Goal: Task Accomplishment & Management: Use online tool/utility

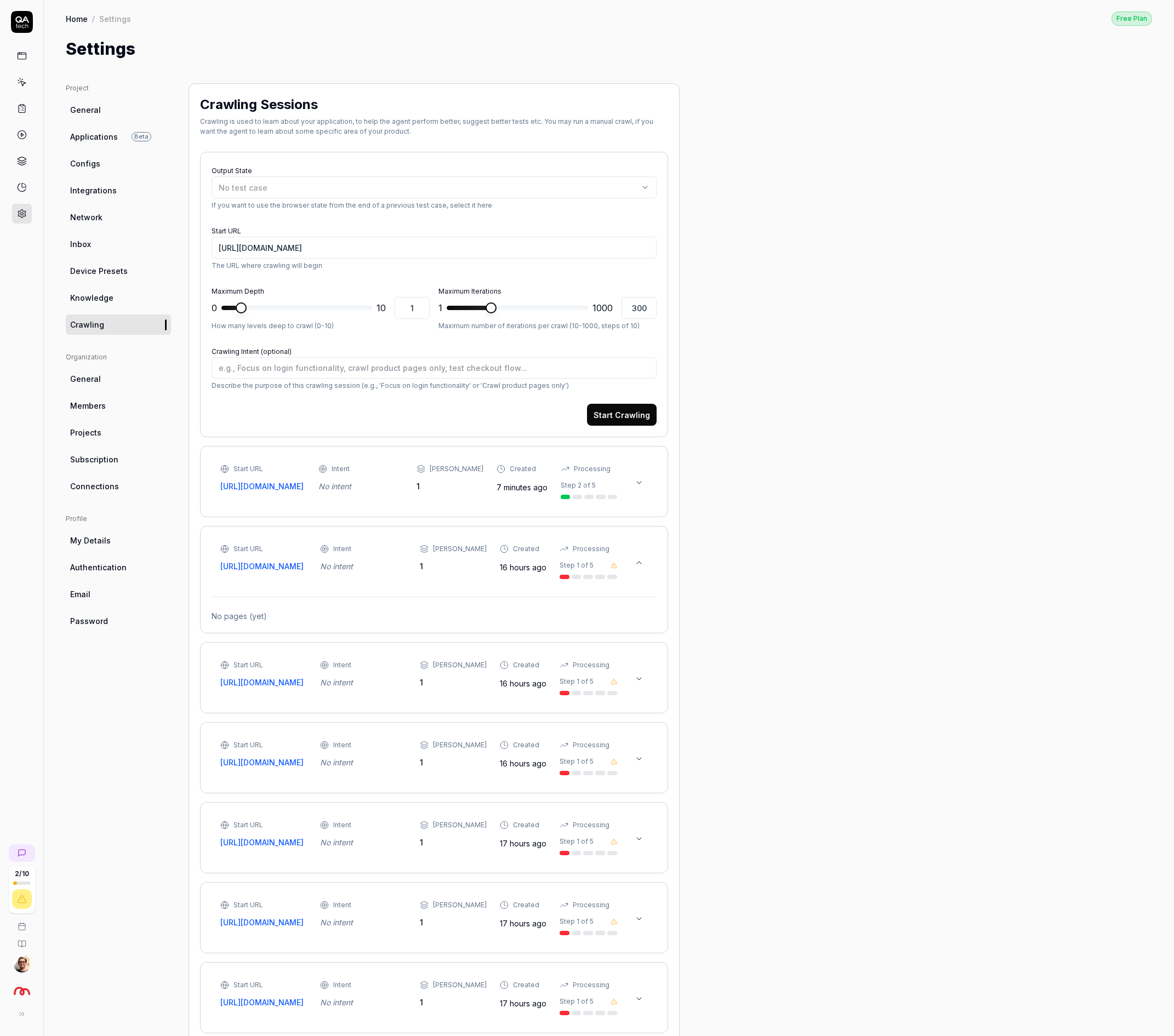
scroll to position [61, 0]
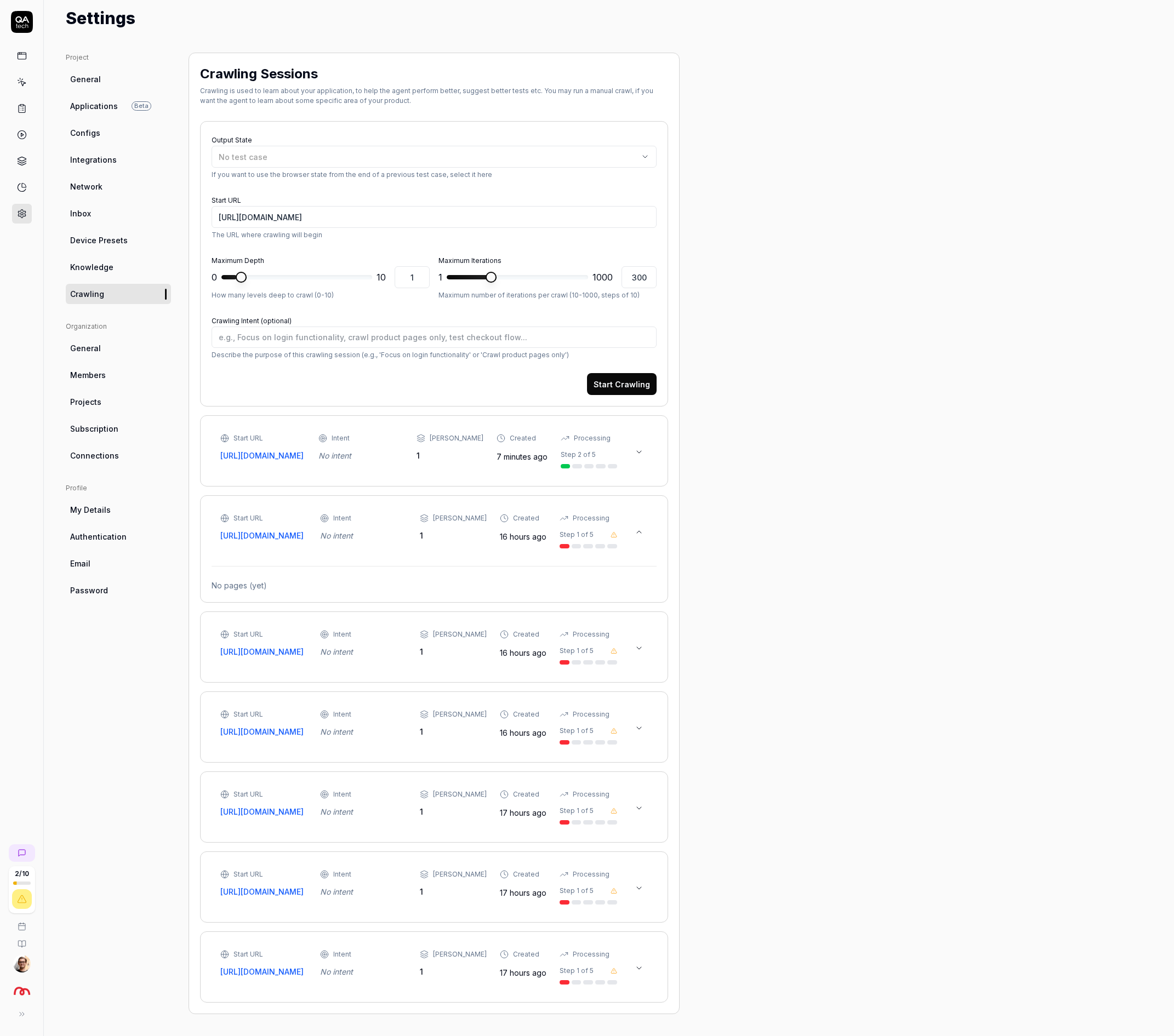
click at [504, 434] on div "Start URL [URL][DOMAIN_NAME] Intent No intent Max Depth 1 Created 7 minutes ago…" at bounding box center [419, 450] width 396 height 35
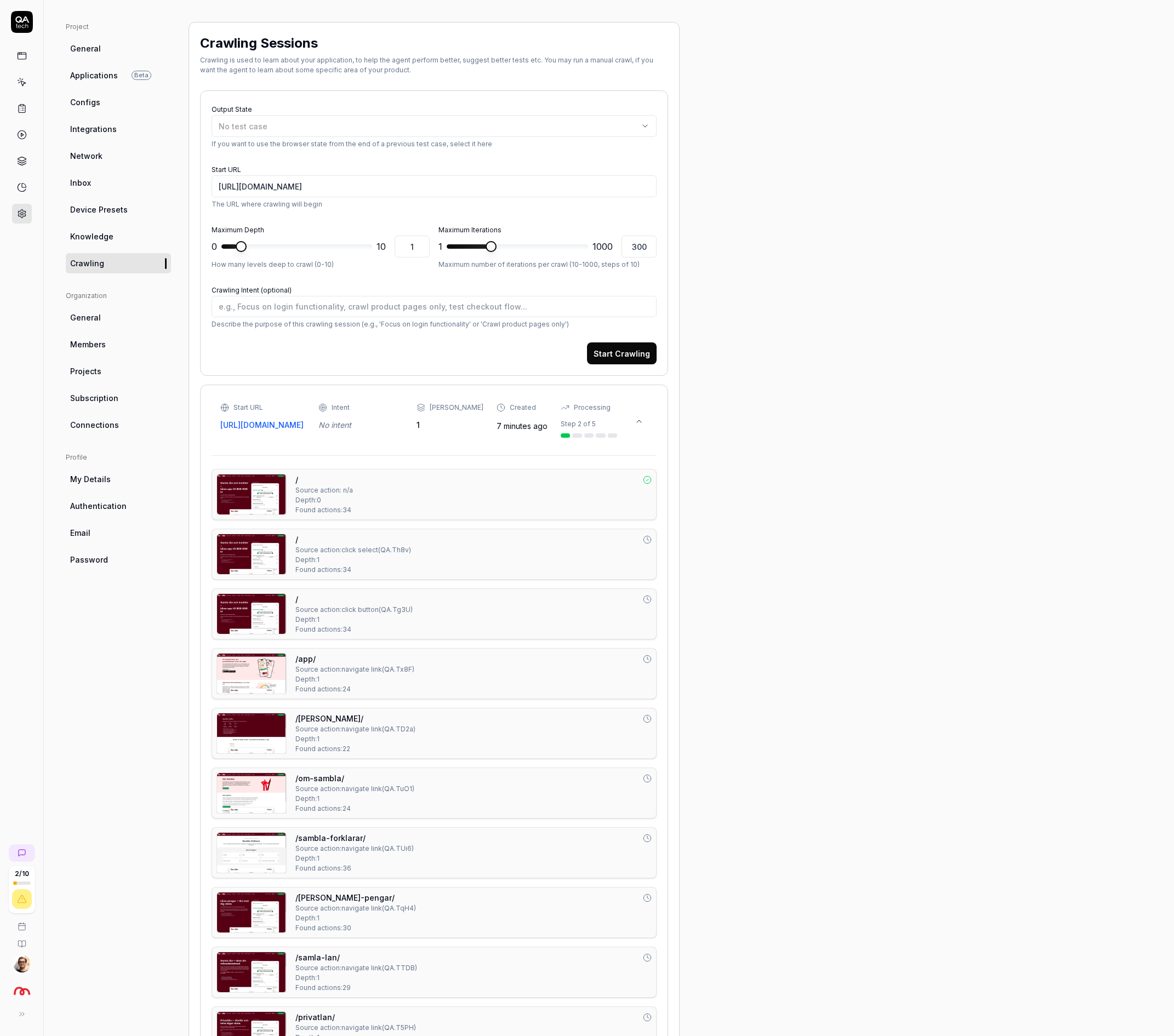
click at [120, 212] on span "Device Presets" at bounding box center [99, 209] width 57 height 12
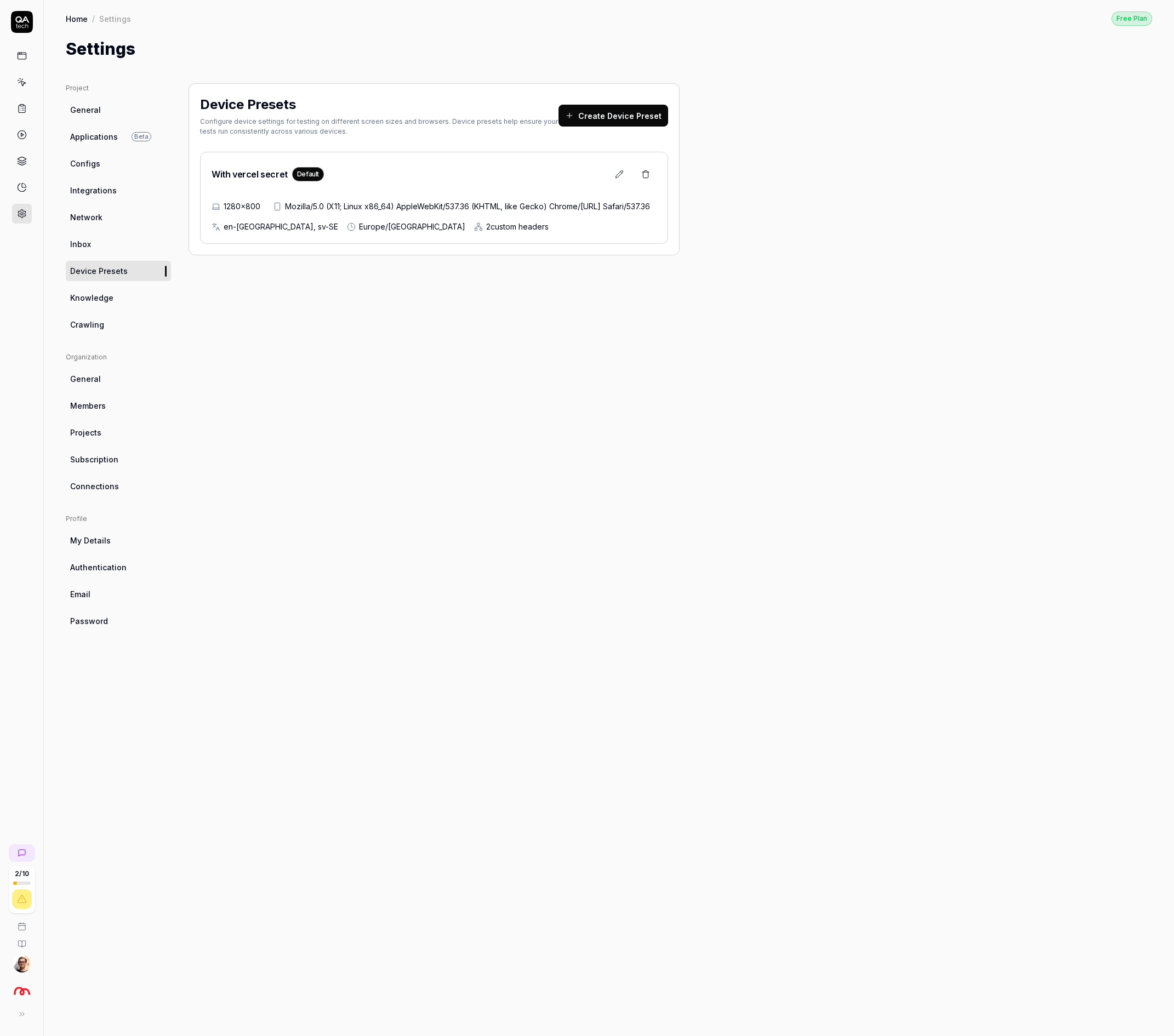
click at [88, 319] on span "Crawling" at bounding box center [87, 325] width 34 height 12
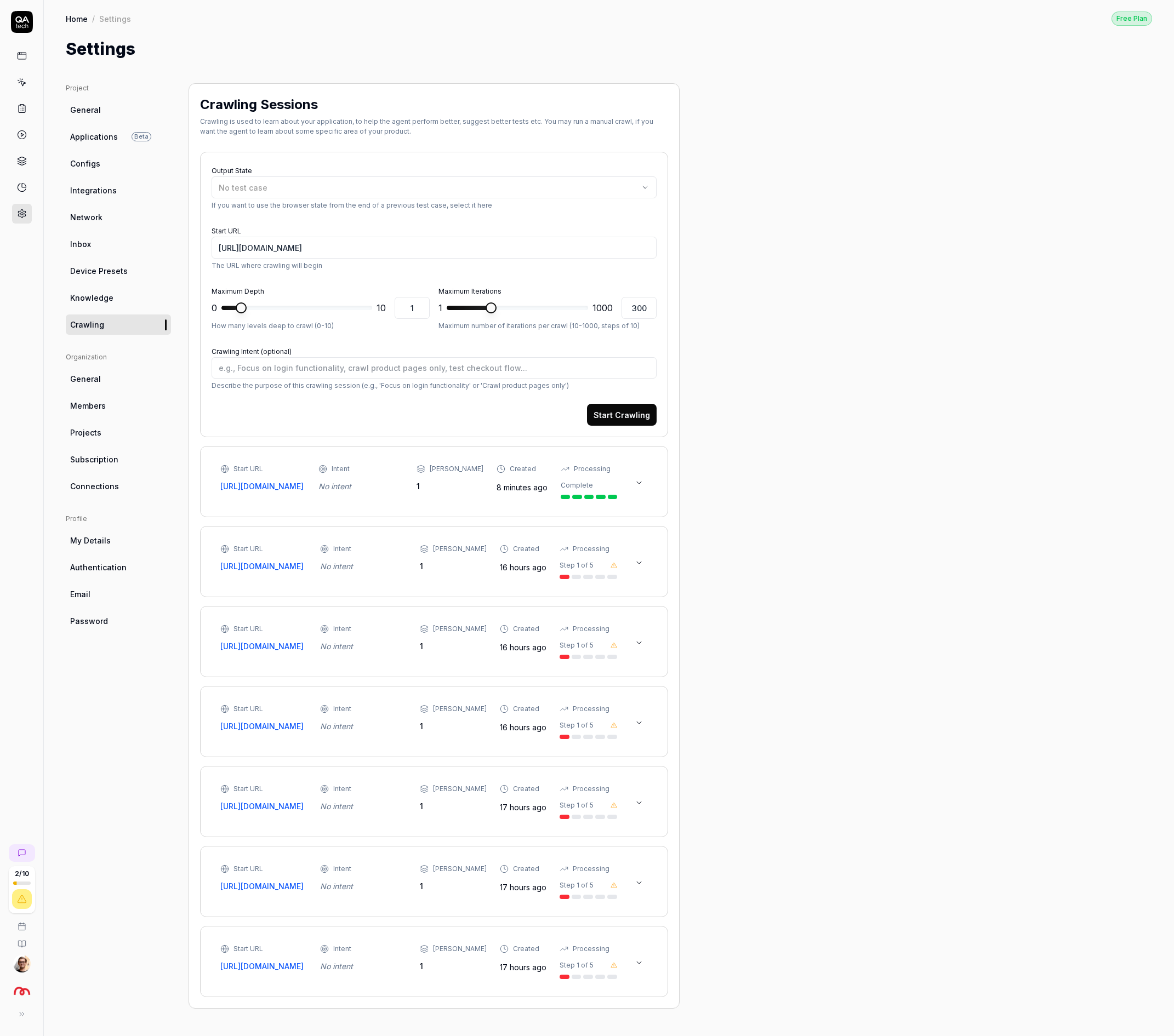
scroll to position [13, 0]
click at [324, 446] on div "Start URL [URL][DOMAIN_NAME] Intent No intent Max Depth 1 Created 8 minutes ago…" at bounding box center [434, 481] width 468 height 71
click at [260, 457] on div "Start URL [URL][DOMAIN_NAME] Intent No intent Max Depth 1 Created 8 minutes ago…" at bounding box center [434, 482] width 445 height 48
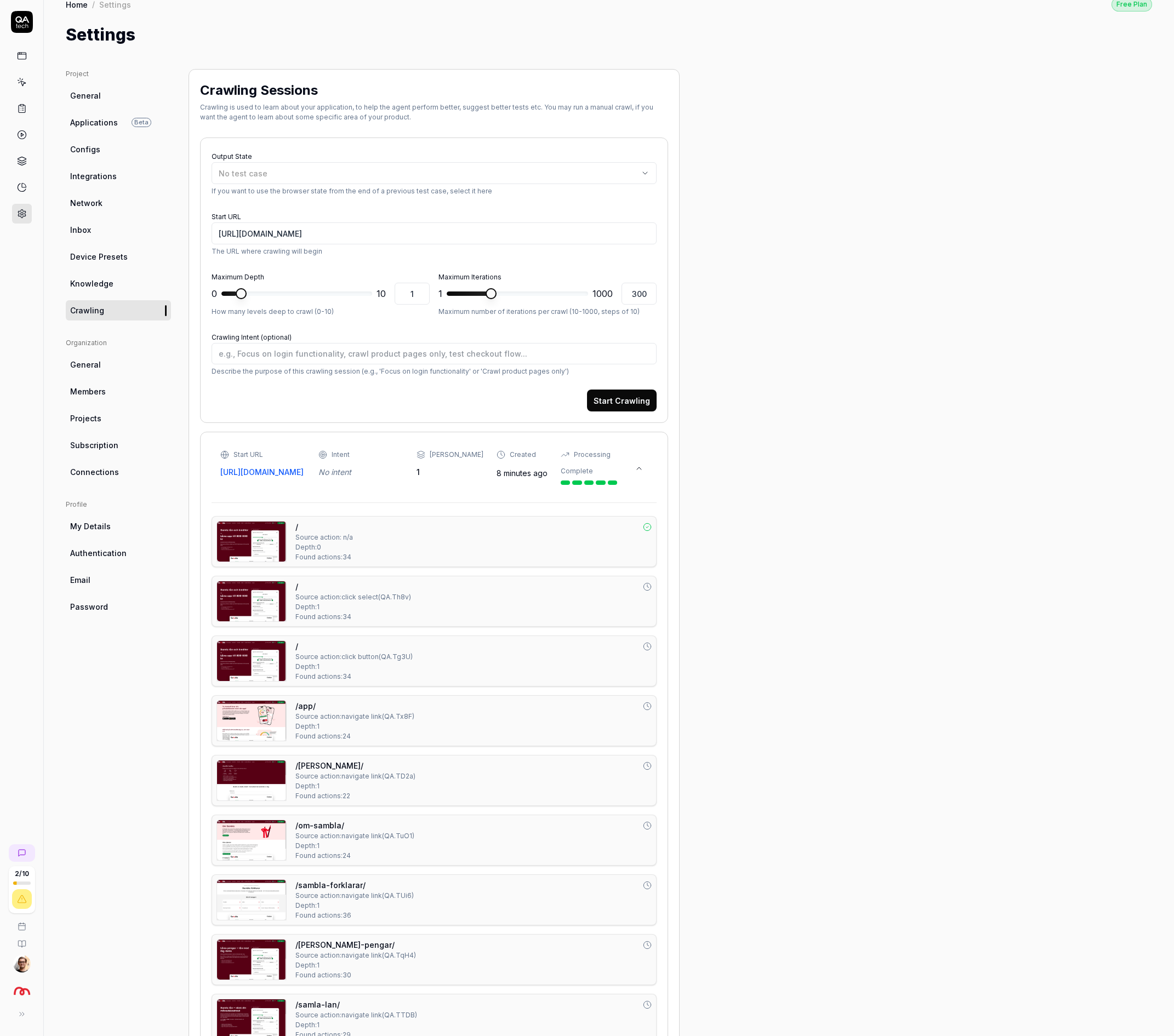
scroll to position [14, 0]
click at [24, 56] on icon at bounding box center [22, 56] width 10 height 10
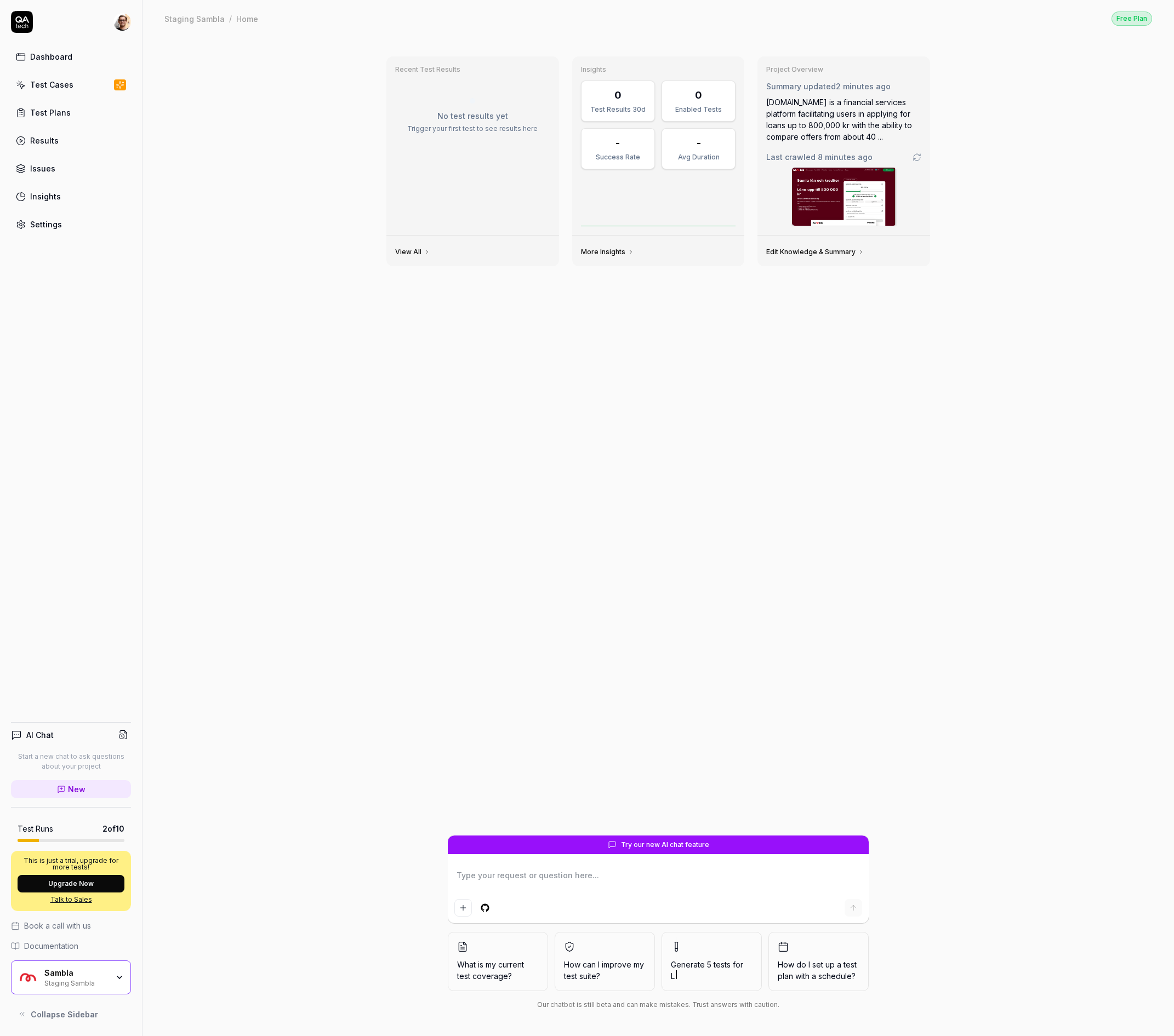
type textarea "*"
click at [56, 81] on div "Test Cases" at bounding box center [52, 84] width 43 height 12
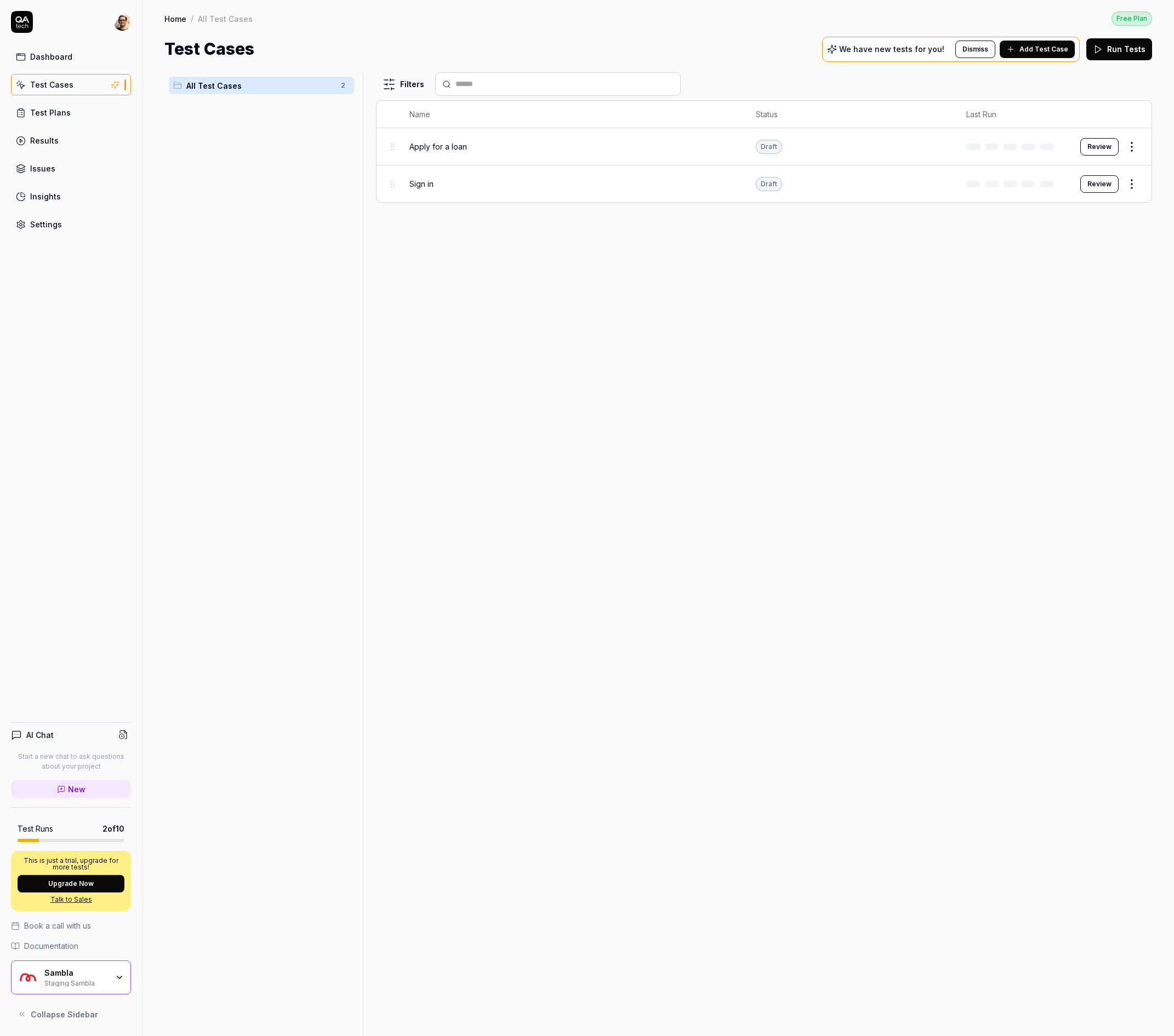
click at [1052, 51] on span "Add Test Case" at bounding box center [1044, 48] width 48 height 10
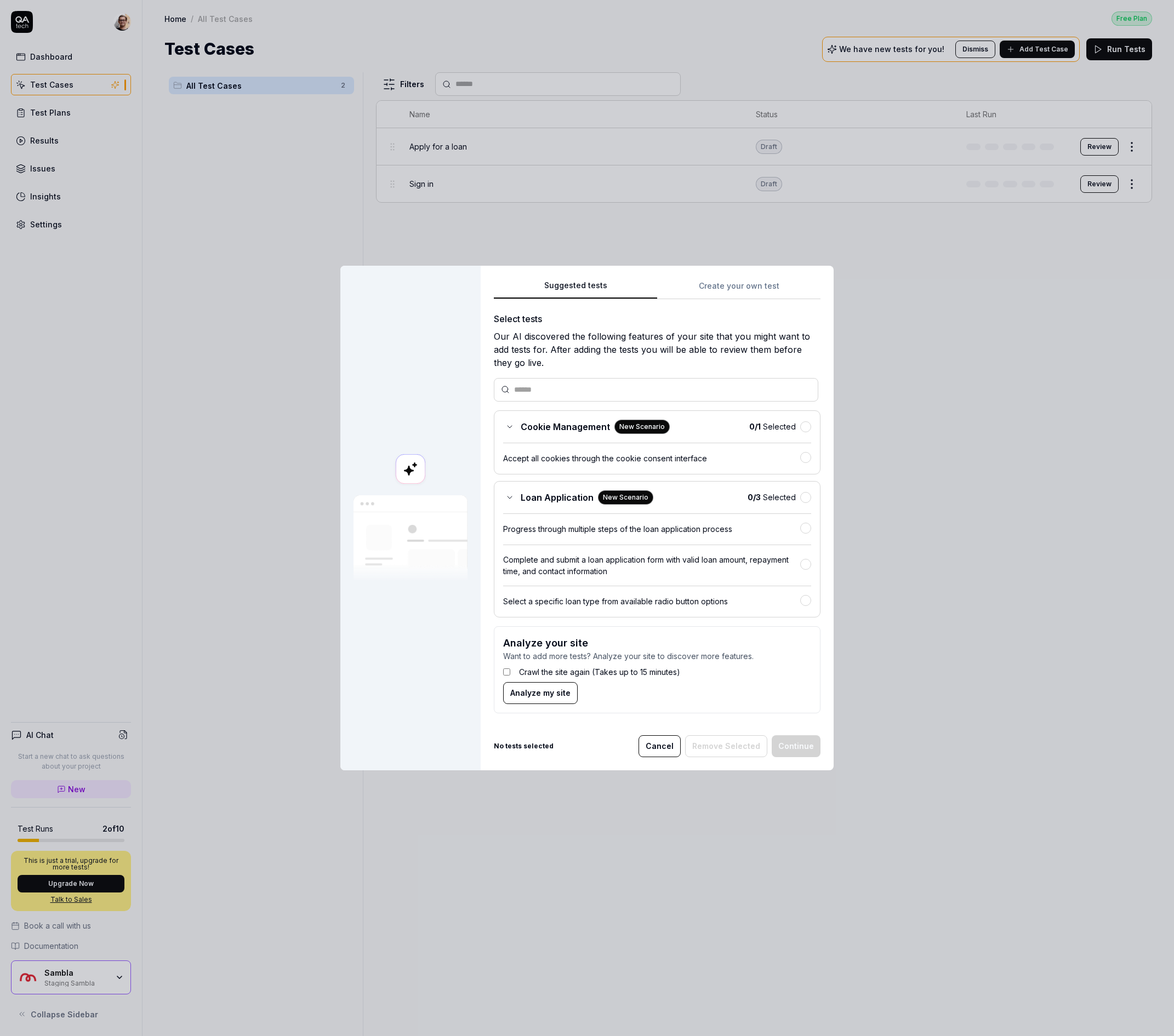
click at [780, 527] on div "Progress through multiple steps of the loan application process" at bounding box center [651, 529] width 297 height 12
click at [638, 457] on div "Accept all cookies through the cookie consent interface" at bounding box center [651, 458] width 297 height 12
click at [808, 746] on button "Continue" at bounding box center [796, 745] width 48 height 22
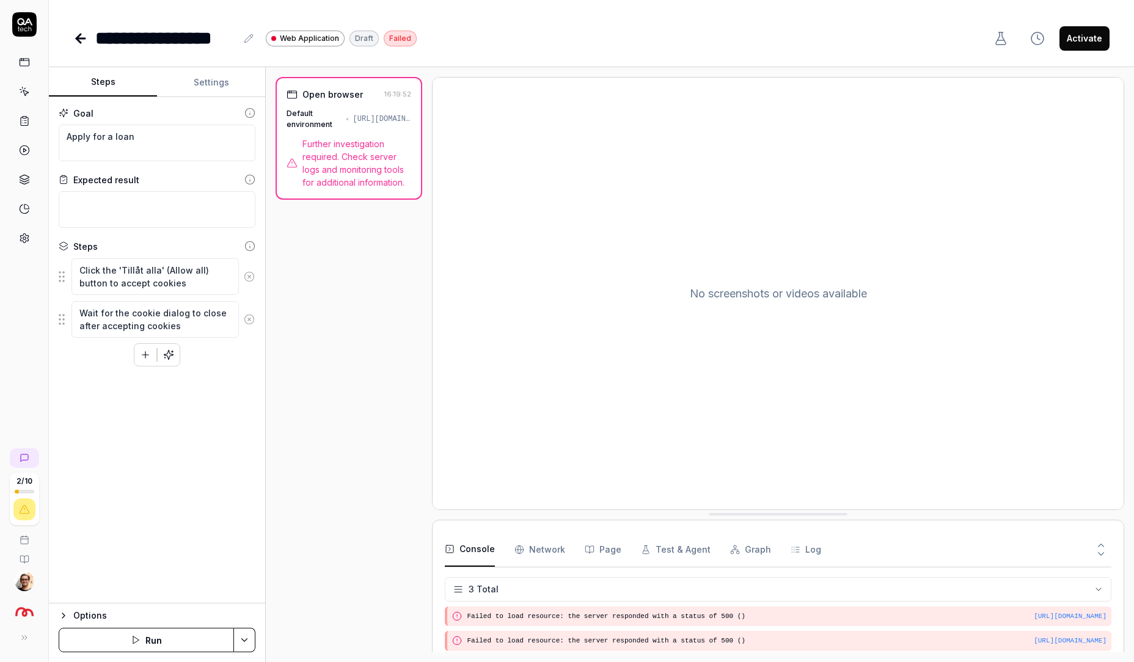
type textarea "*"
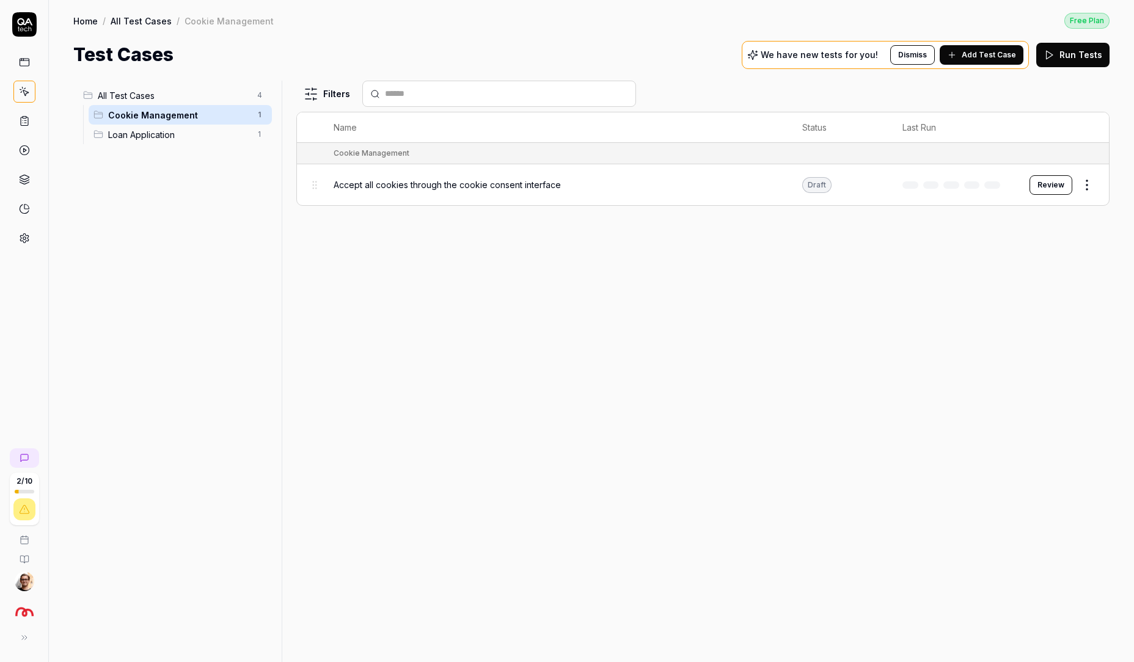
click at [200, 132] on span "Loan Application" at bounding box center [179, 134] width 142 height 13
click at [425, 185] on span "Progress through multiple steps of the loan application process" at bounding box center [461, 184] width 255 height 13
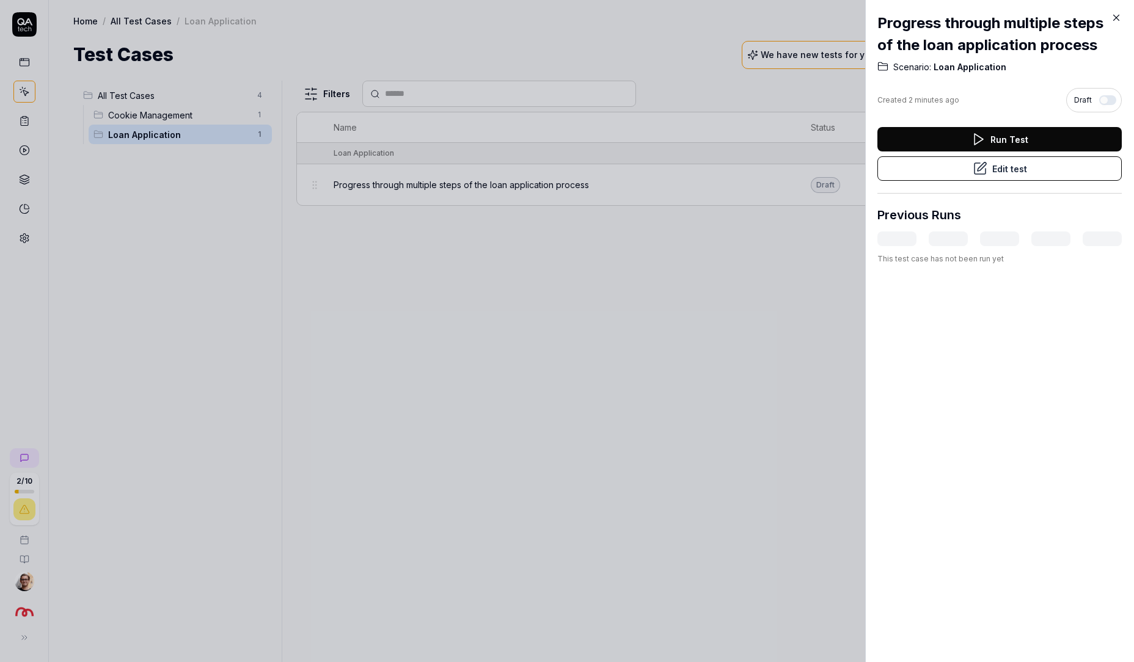
click at [939, 163] on button "Edit test" at bounding box center [999, 168] width 244 height 24
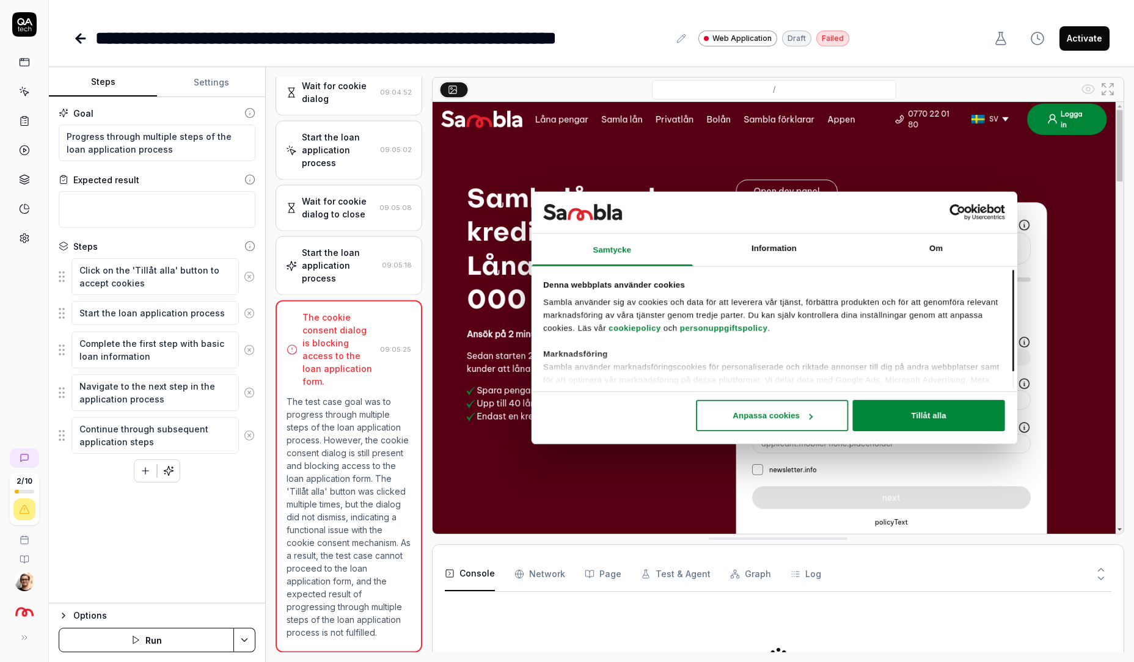
scroll to position [153, 0]
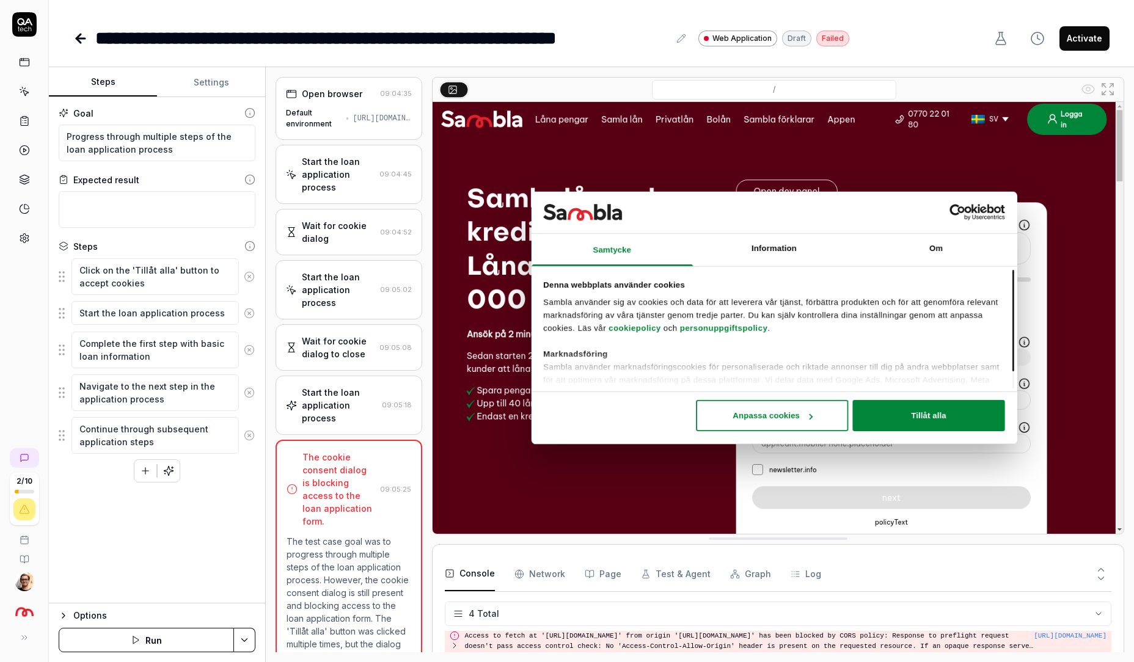
click at [355, 129] on div "Default environment https://www.vault.staging.sambla.se/" at bounding box center [349, 119] width 126 height 22
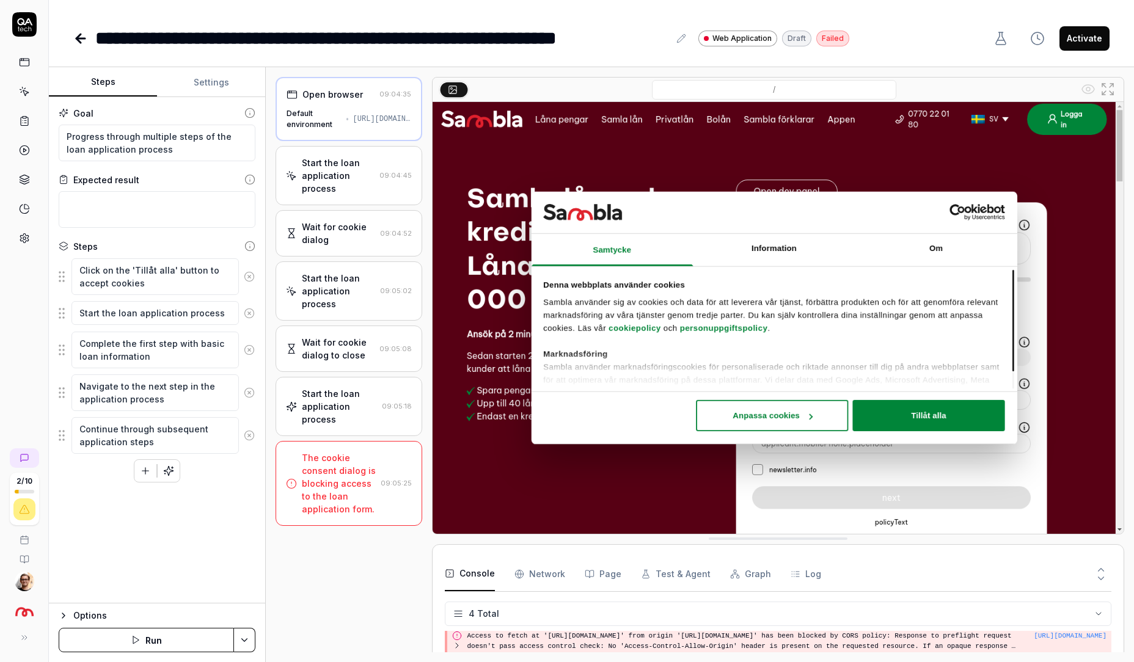
click at [355, 169] on div "Start the loan application process" at bounding box center [338, 175] width 73 height 38
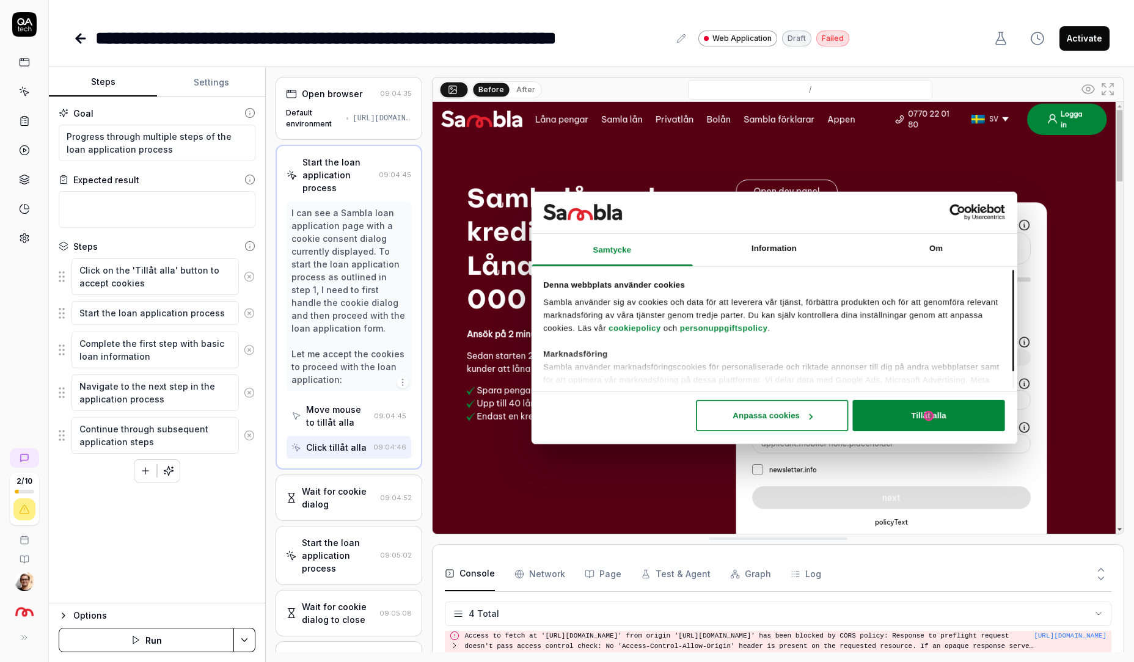
click at [329, 494] on div "Wait for cookie dialog" at bounding box center [338, 498] width 73 height 26
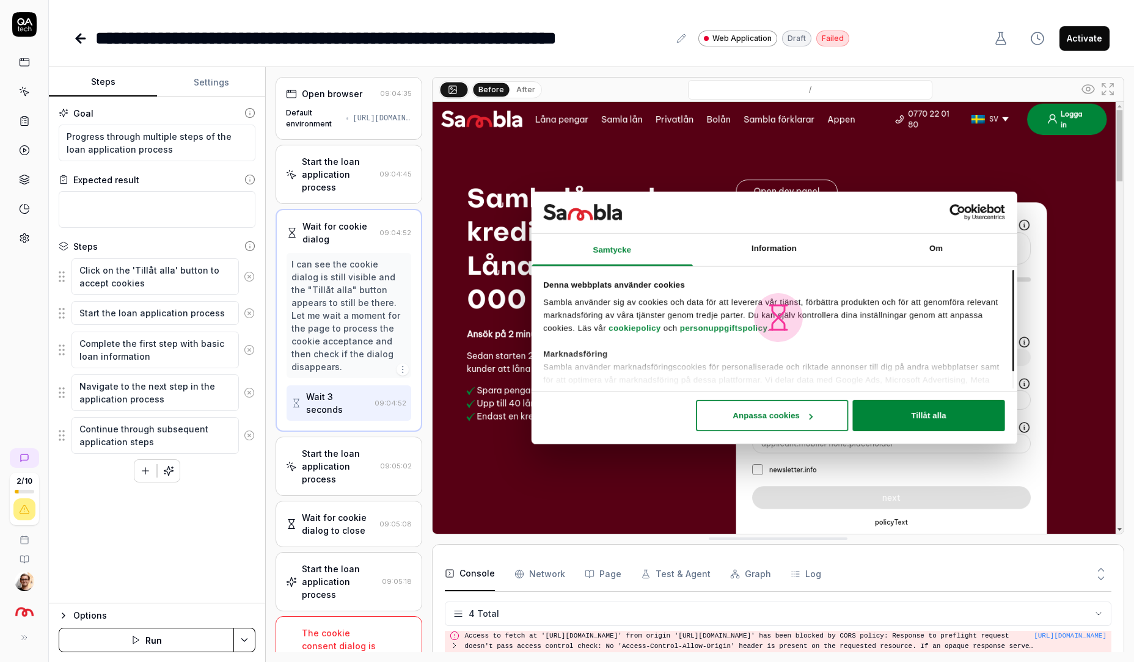
click at [70, 31] on div "**********" at bounding box center [591, 26] width 1085 height 52
click at [78, 37] on icon at bounding box center [78, 38] width 4 height 9
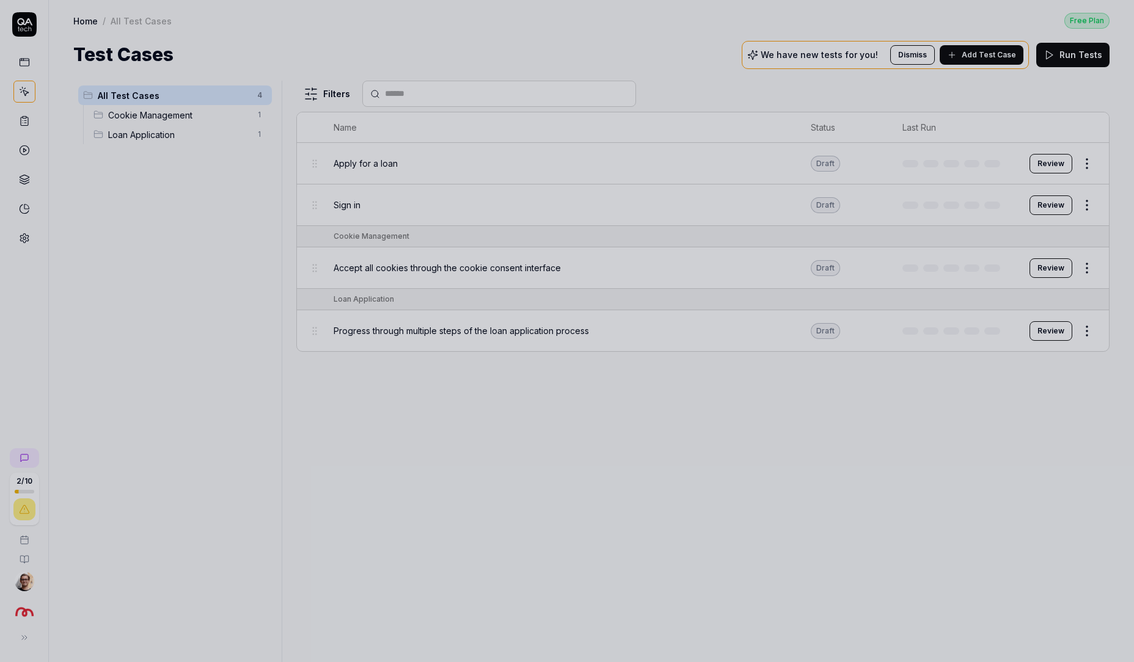
click at [328, 288] on div at bounding box center [567, 331] width 1134 height 662
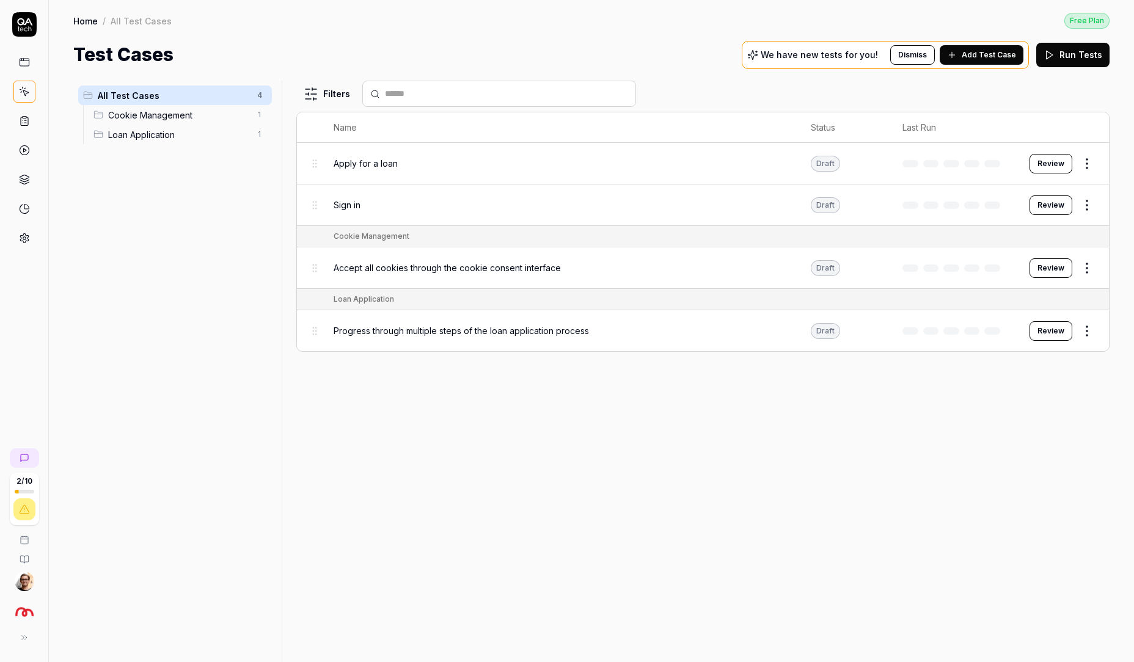
click at [1066, 263] on button "Review" at bounding box center [1051, 268] width 43 height 20
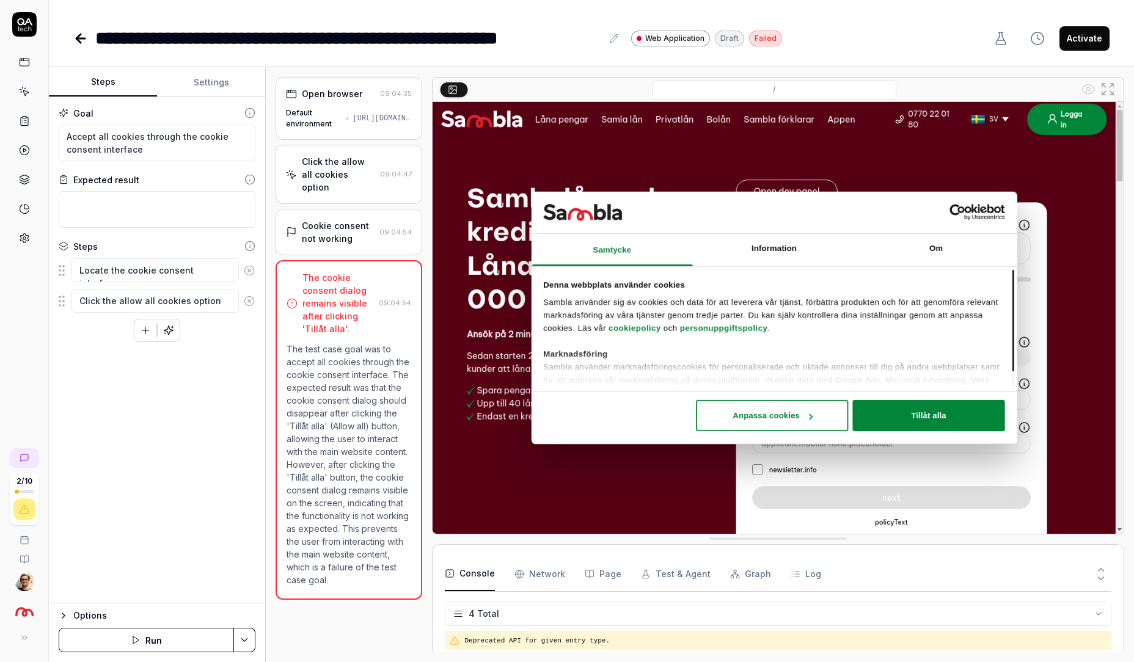
scroll to position [29, 0]
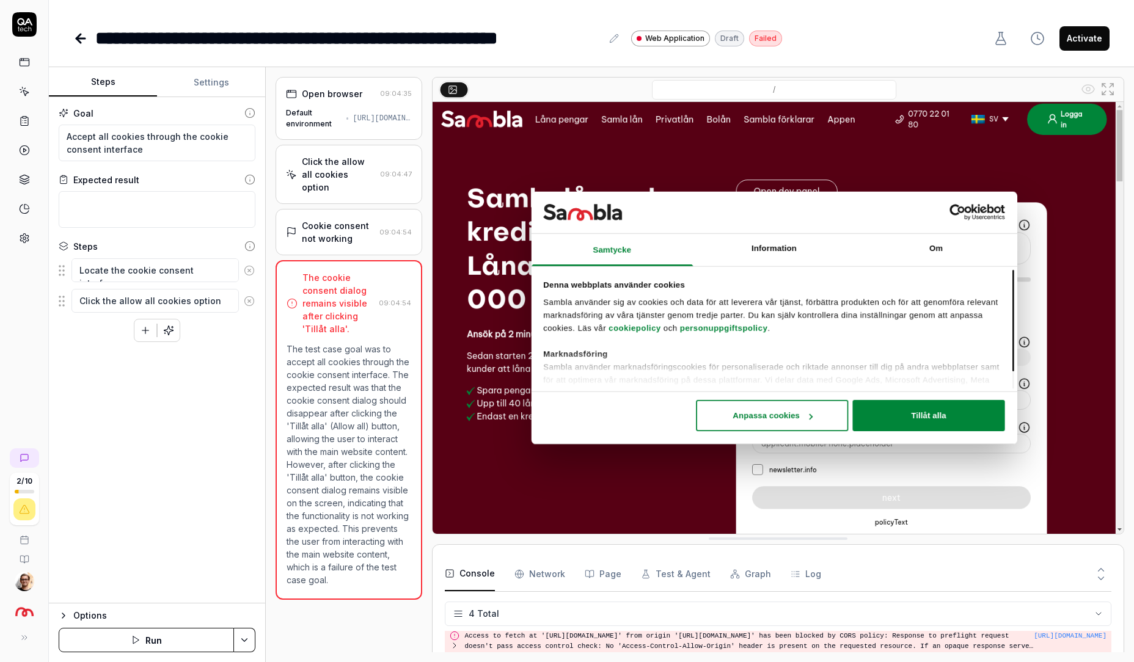
click at [393, 228] on time "09:04:54" at bounding box center [395, 232] width 32 height 9
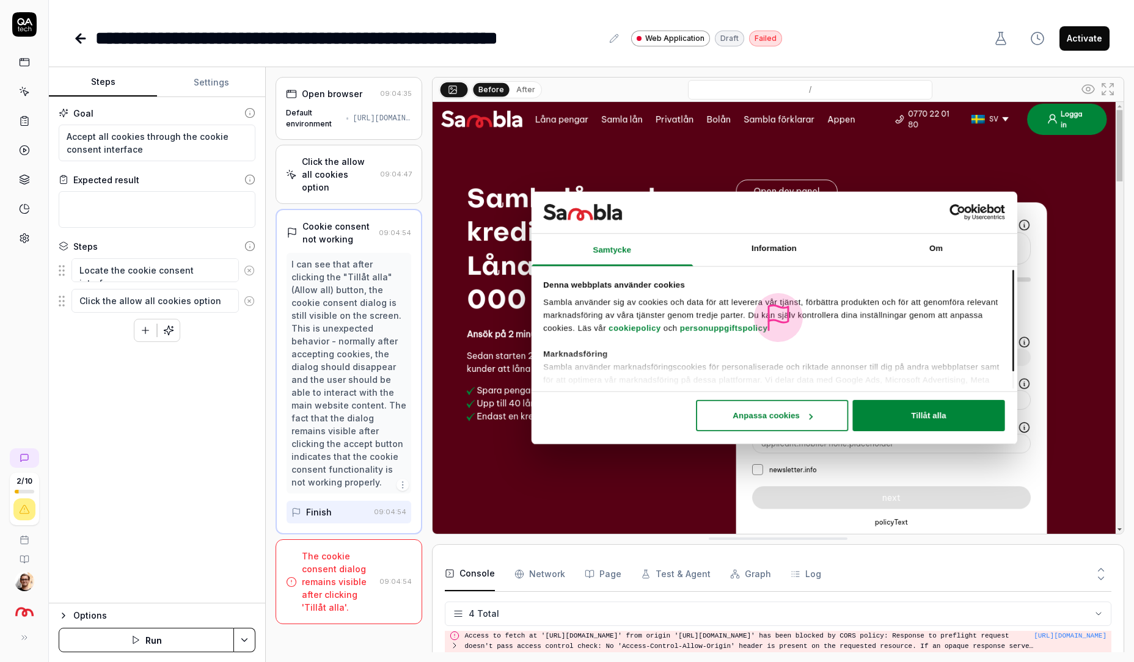
click at [535, 87] on button "After" at bounding box center [525, 89] width 29 height 13
type textarea "*"
click at [494, 90] on button "Before" at bounding box center [491, 89] width 35 height 13
click at [392, 155] on div "Click the allow all cookies option 09:04:47" at bounding box center [349, 174] width 126 height 38
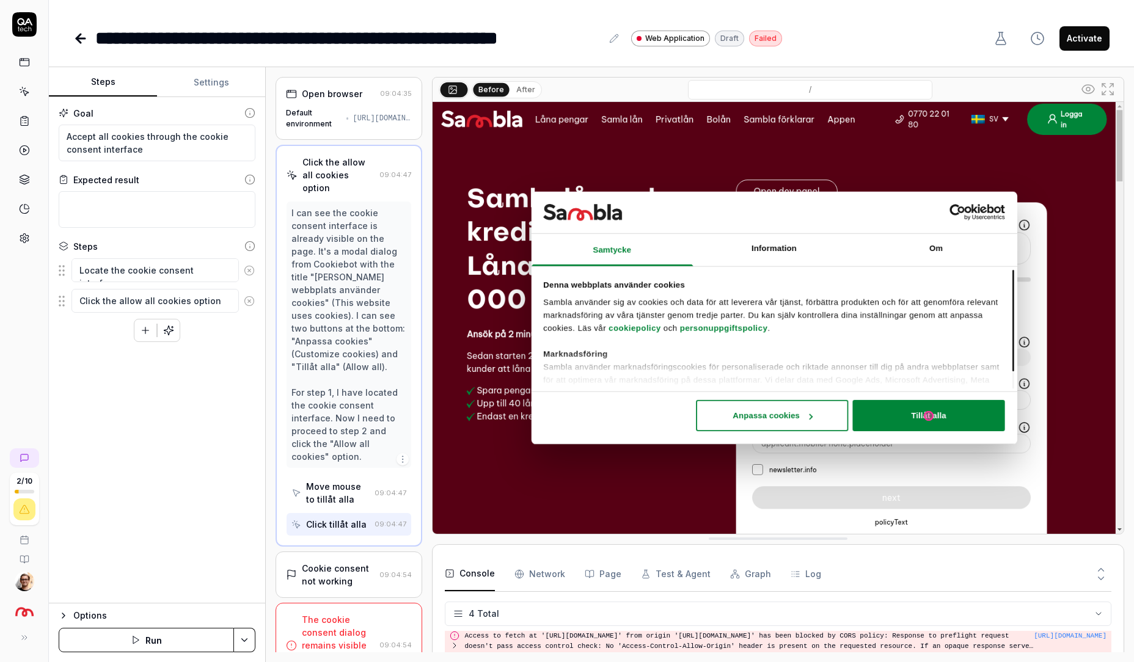
click at [532, 90] on button "After" at bounding box center [525, 89] width 29 height 13
type textarea "*"
click at [384, 562] on div "Cookie consent not working 09:04:54" at bounding box center [349, 575] width 126 height 26
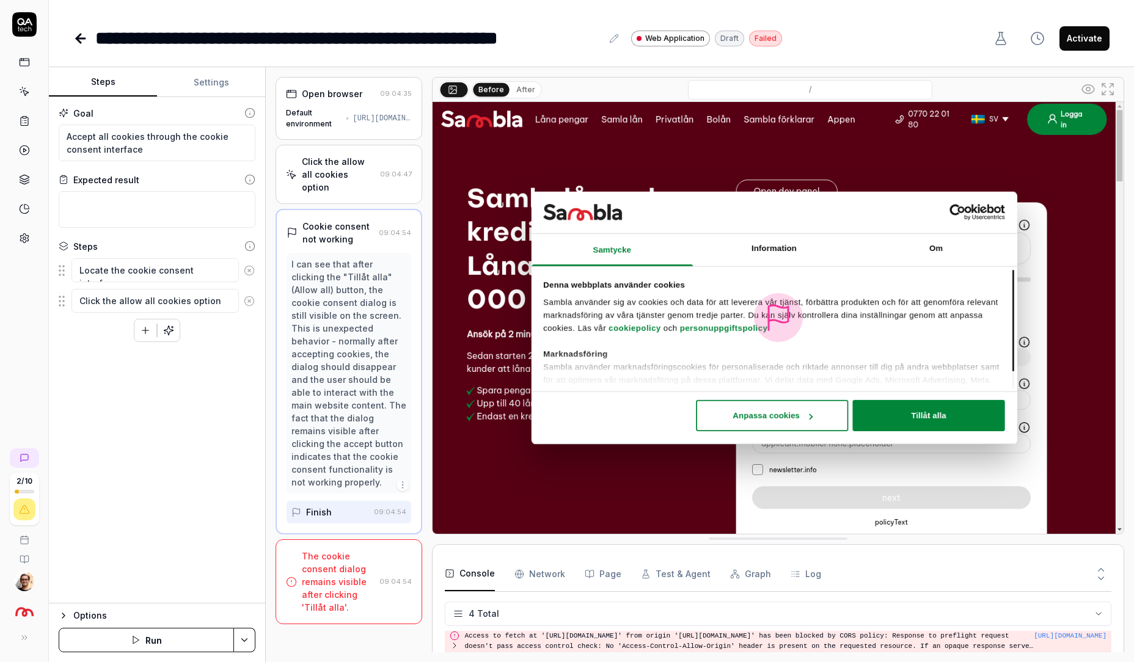
click at [521, 83] on button "After" at bounding box center [525, 89] width 29 height 13
type textarea "*"
